Goal: Navigation & Orientation: Find specific page/section

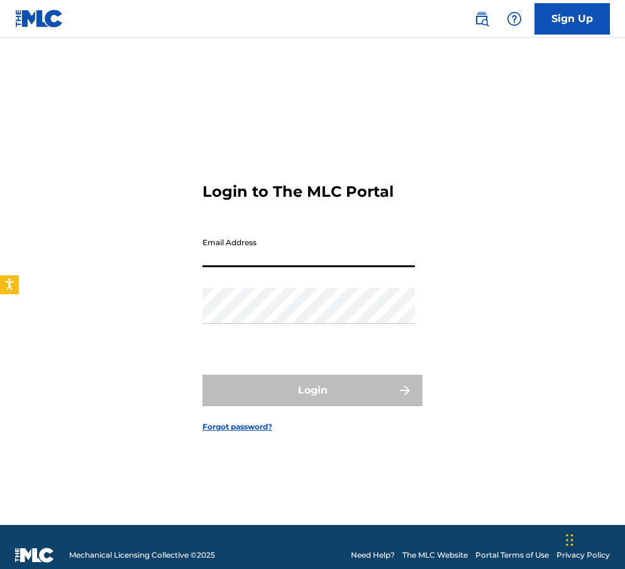
type input "[EMAIL_ADDRESS][DOMAIN_NAME]"
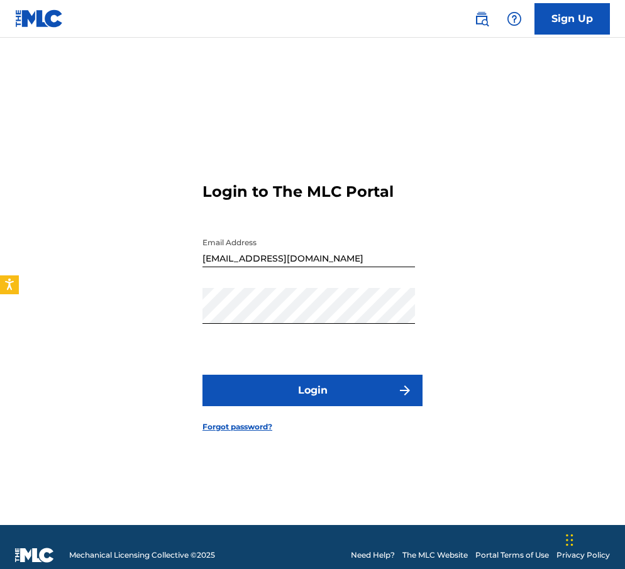
click at [326, 403] on button "Login" at bounding box center [313, 390] width 220 height 31
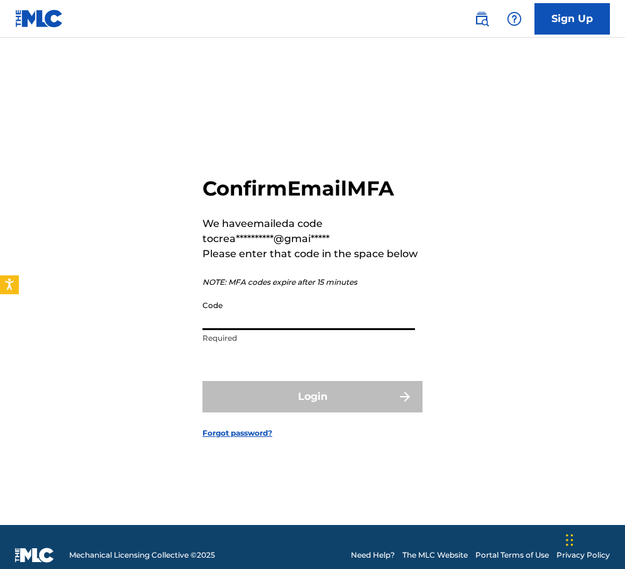
click at [267, 307] on input "Code" at bounding box center [309, 312] width 213 height 36
paste input "718283"
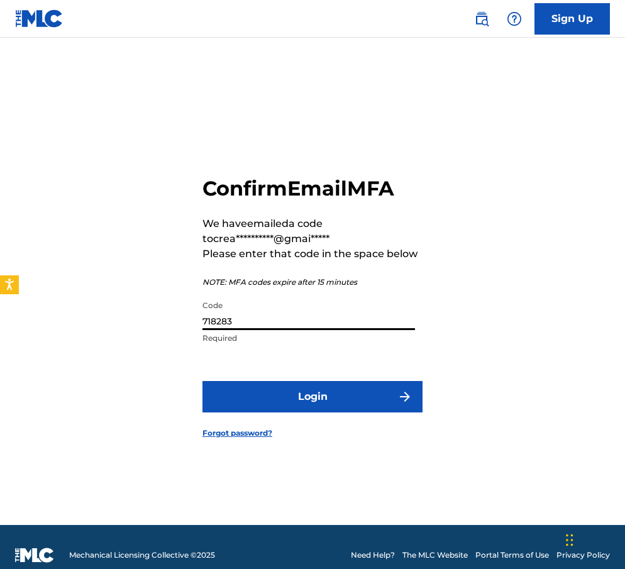
type input "718283"
click at [279, 401] on button "Login" at bounding box center [313, 396] width 220 height 31
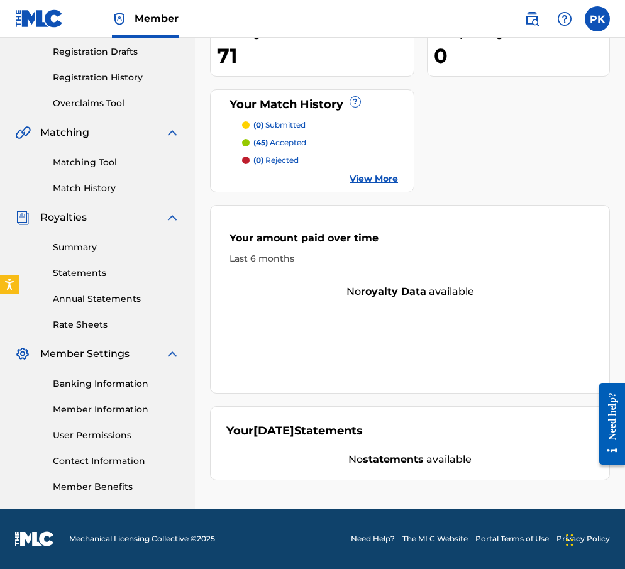
scroll to position [211, 0]
click at [92, 243] on link "Summary" at bounding box center [116, 247] width 127 height 13
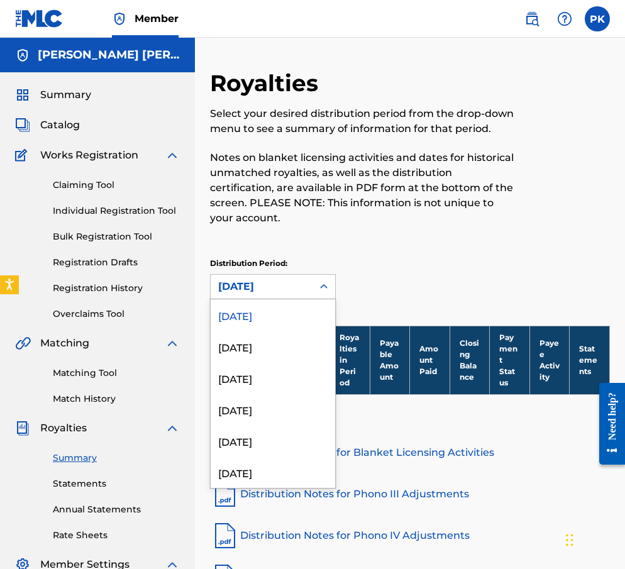
click at [305, 287] on div "[DATE]" at bounding box center [262, 287] width 102 height 24
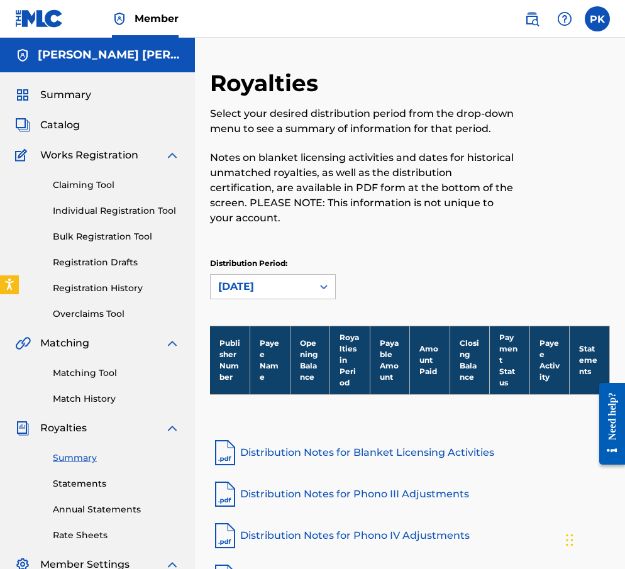
click at [393, 298] on div "Distribution Period: [DATE]" at bounding box center [410, 279] width 400 height 42
click at [89, 97] on span "Summary" at bounding box center [65, 94] width 51 height 15
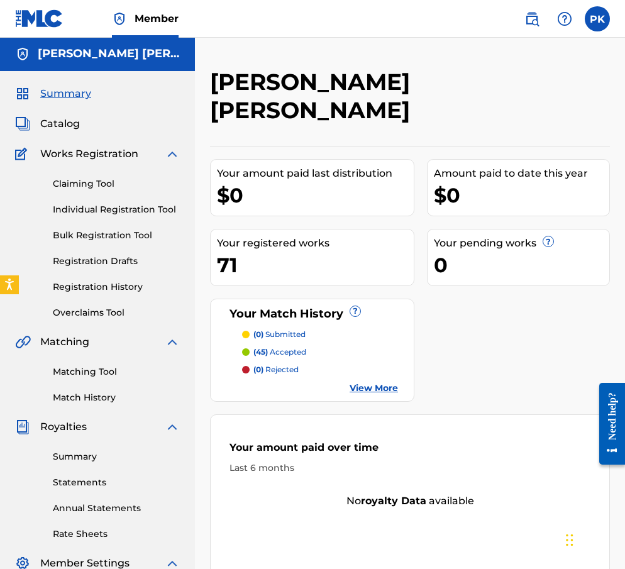
scroll to position [1, 0]
click at [96, 181] on link "Claiming Tool" at bounding box center [116, 183] width 127 height 13
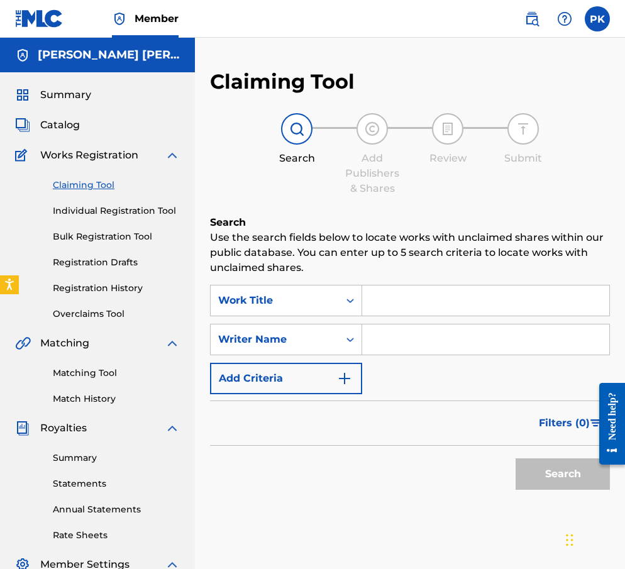
click at [58, 121] on span "Catalog" at bounding box center [60, 125] width 40 height 15
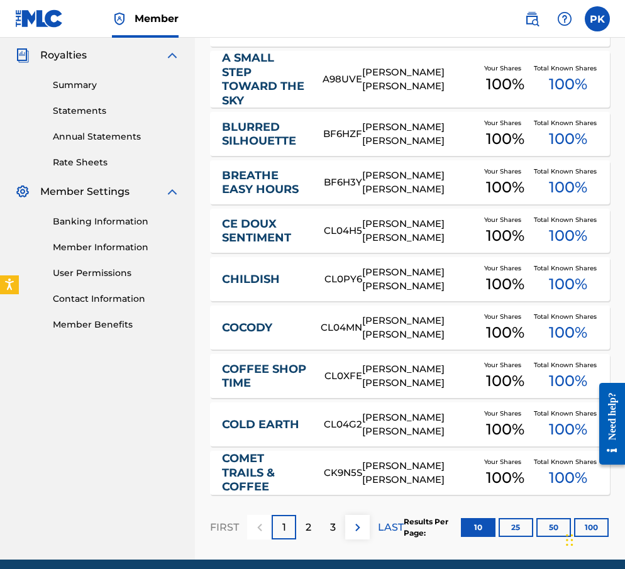
scroll to position [375, 0]
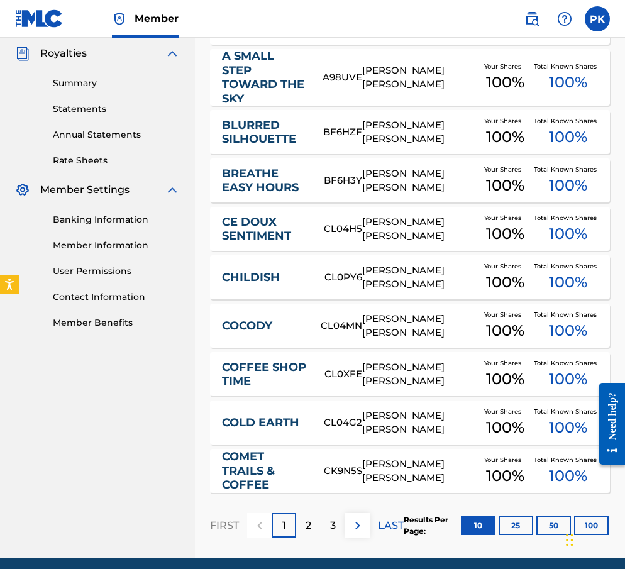
click at [595, 516] on button "100" at bounding box center [591, 525] width 35 height 19
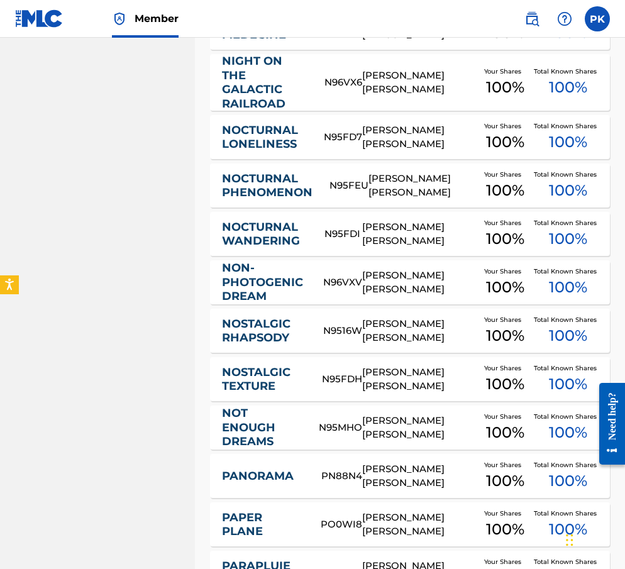
scroll to position [2209, 0]
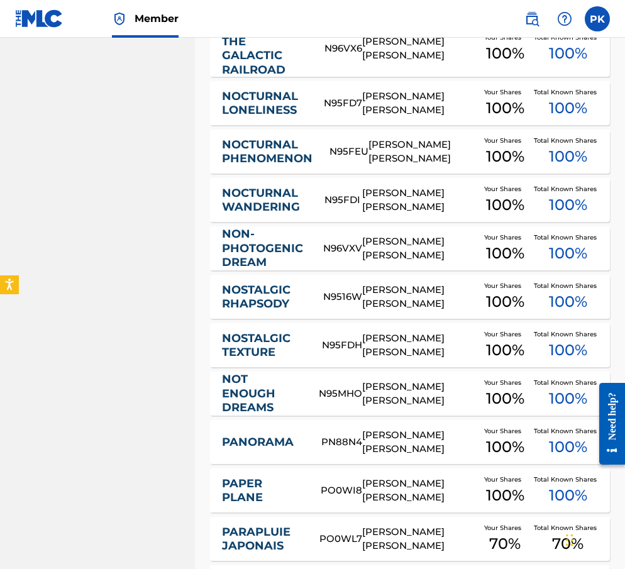
click at [398, 275] on div "NOSTALGIC RHAPSODY N9516W [PERSON_NAME] [PERSON_NAME] Your Shares 100 % Total K…" at bounding box center [410, 297] width 400 height 44
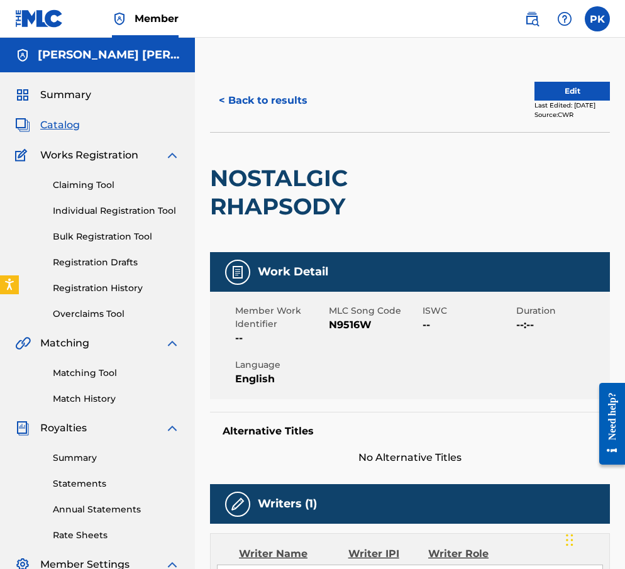
click at [67, 97] on span "Summary" at bounding box center [65, 94] width 51 height 15
